Goal: Task Accomplishment & Management: Manage account settings

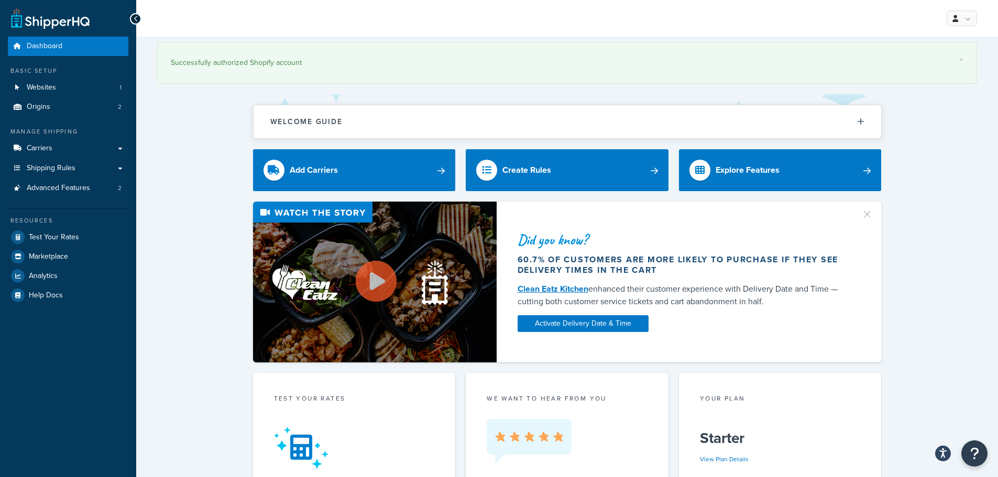
click at [48, 170] on span "Shipping Rules" at bounding box center [51, 168] width 49 height 9
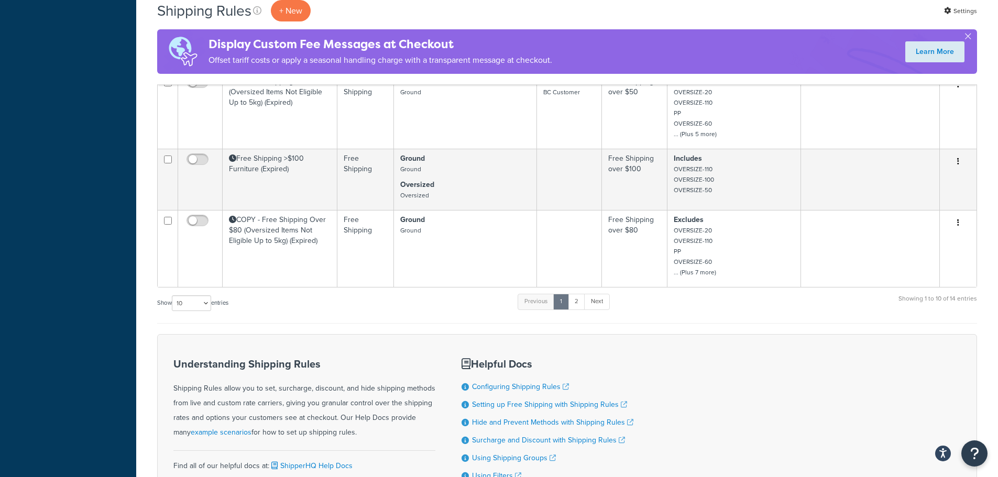
scroll to position [576, 0]
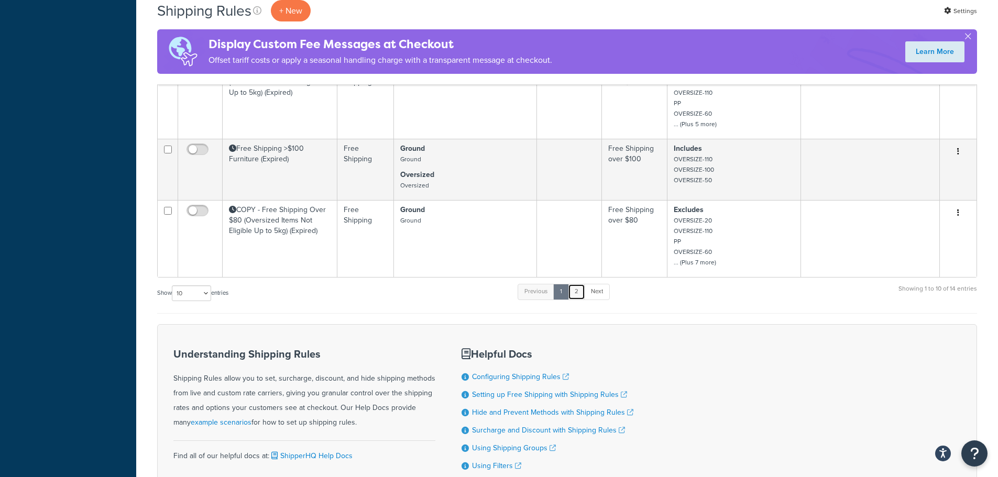
click at [583, 287] on link "2" at bounding box center [576, 292] width 17 height 16
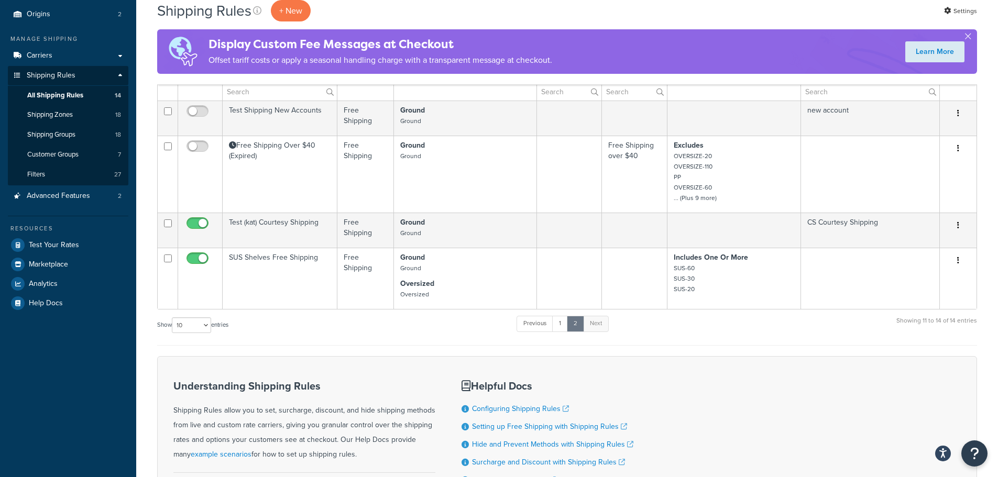
scroll to position [65, 0]
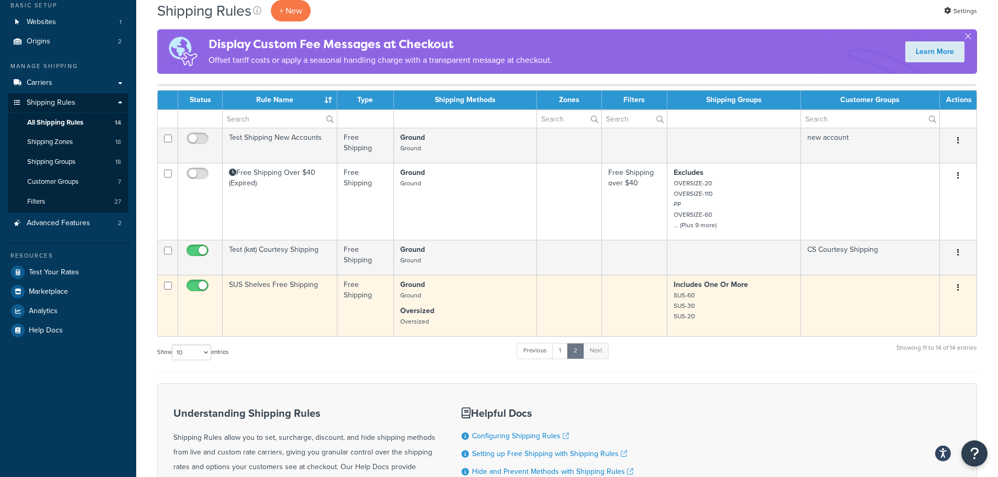
click at [291, 297] on td "SUS Shelves Free Shipping" at bounding box center [280, 305] width 115 height 61
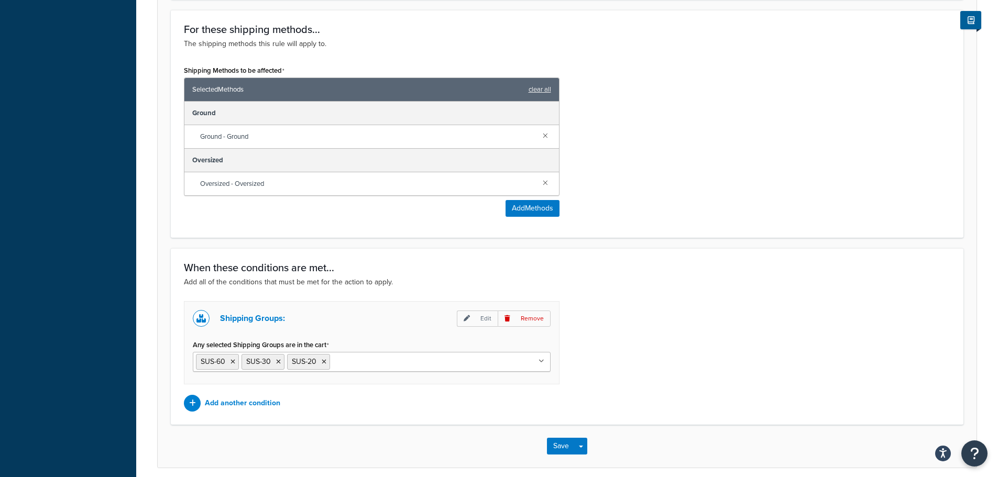
scroll to position [524, 0]
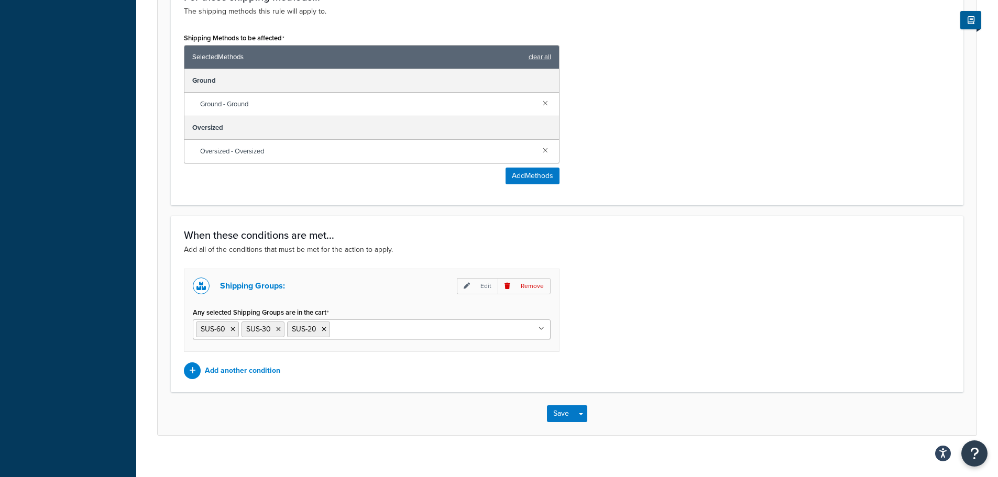
click at [675, 224] on div "When these conditions are met... Add all of the conditions that must be met for…" at bounding box center [567, 304] width 792 height 176
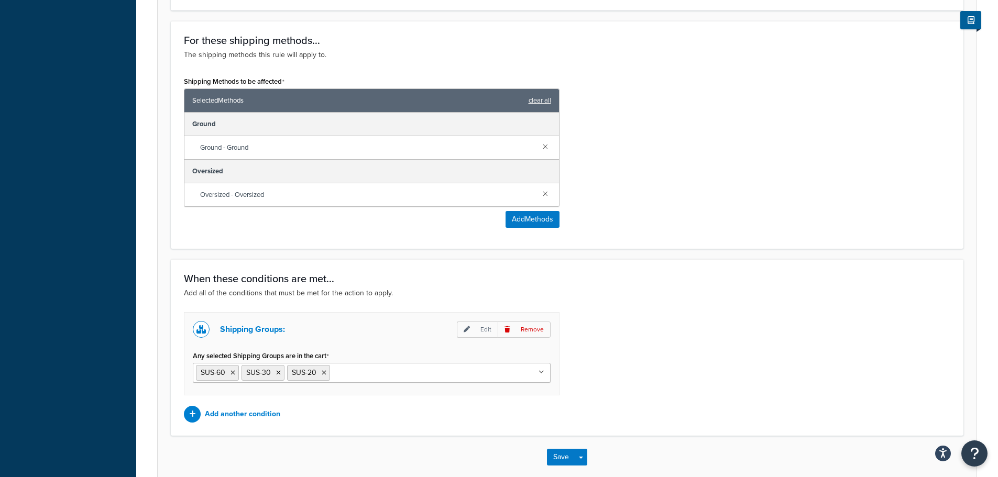
scroll to position [535, 0]
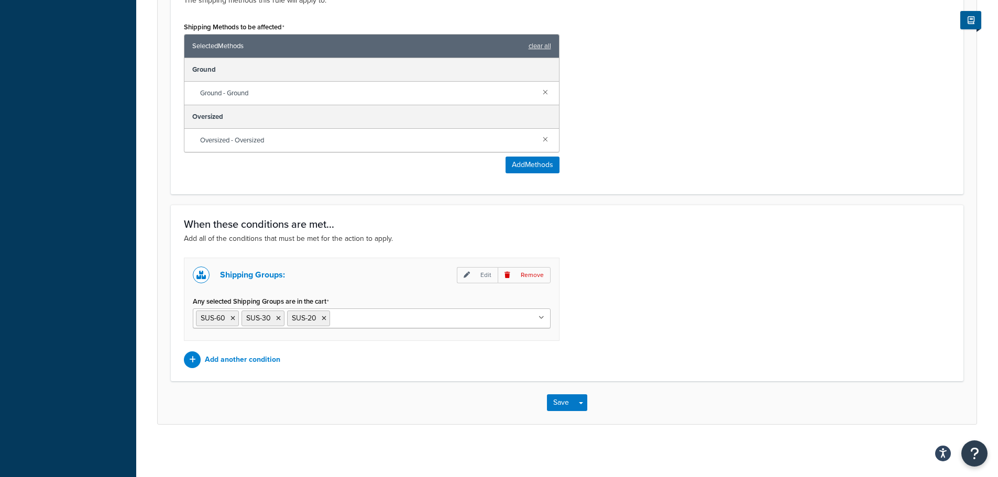
click at [616, 290] on div "Shipping Groups: Edit Remove Any selected Shipping Groups are in the cart SUS-6…" at bounding box center [567, 313] width 782 height 110
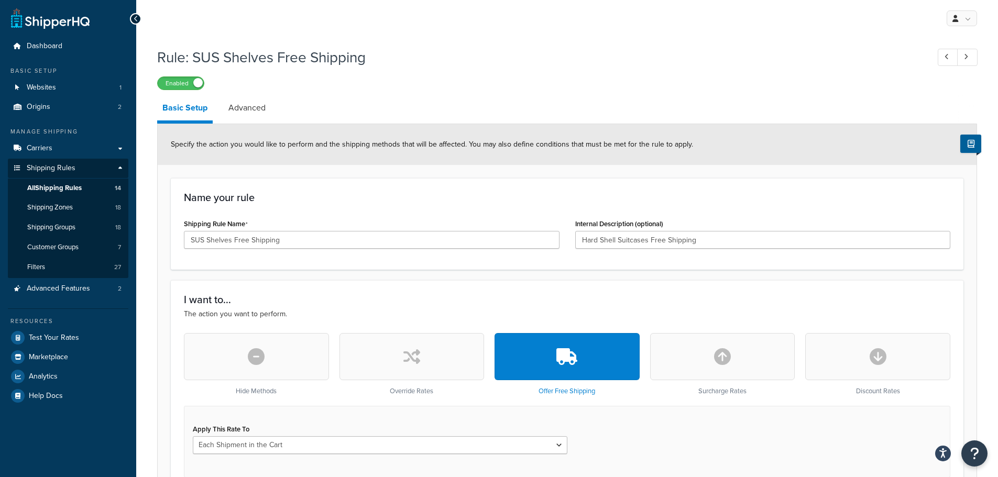
drag, startPoint x: 616, startPoint y: 290, endPoint x: 625, endPoint y: -63, distance: 353.6
click at [67, 184] on span "All Shipping Rules" at bounding box center [54, 188] width 54 height 9
